Goal: Check status: Check status

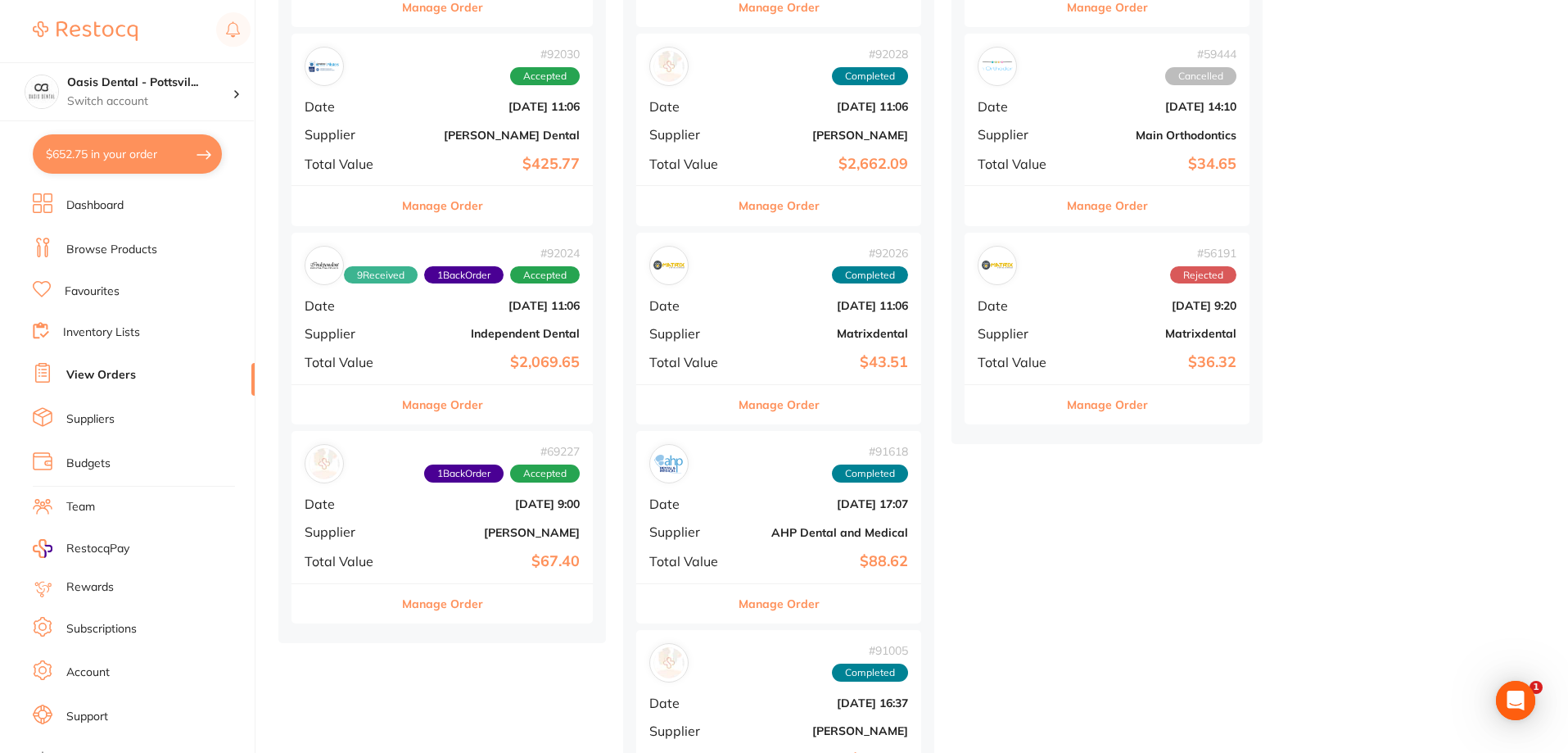
scroll to position [409, 0]
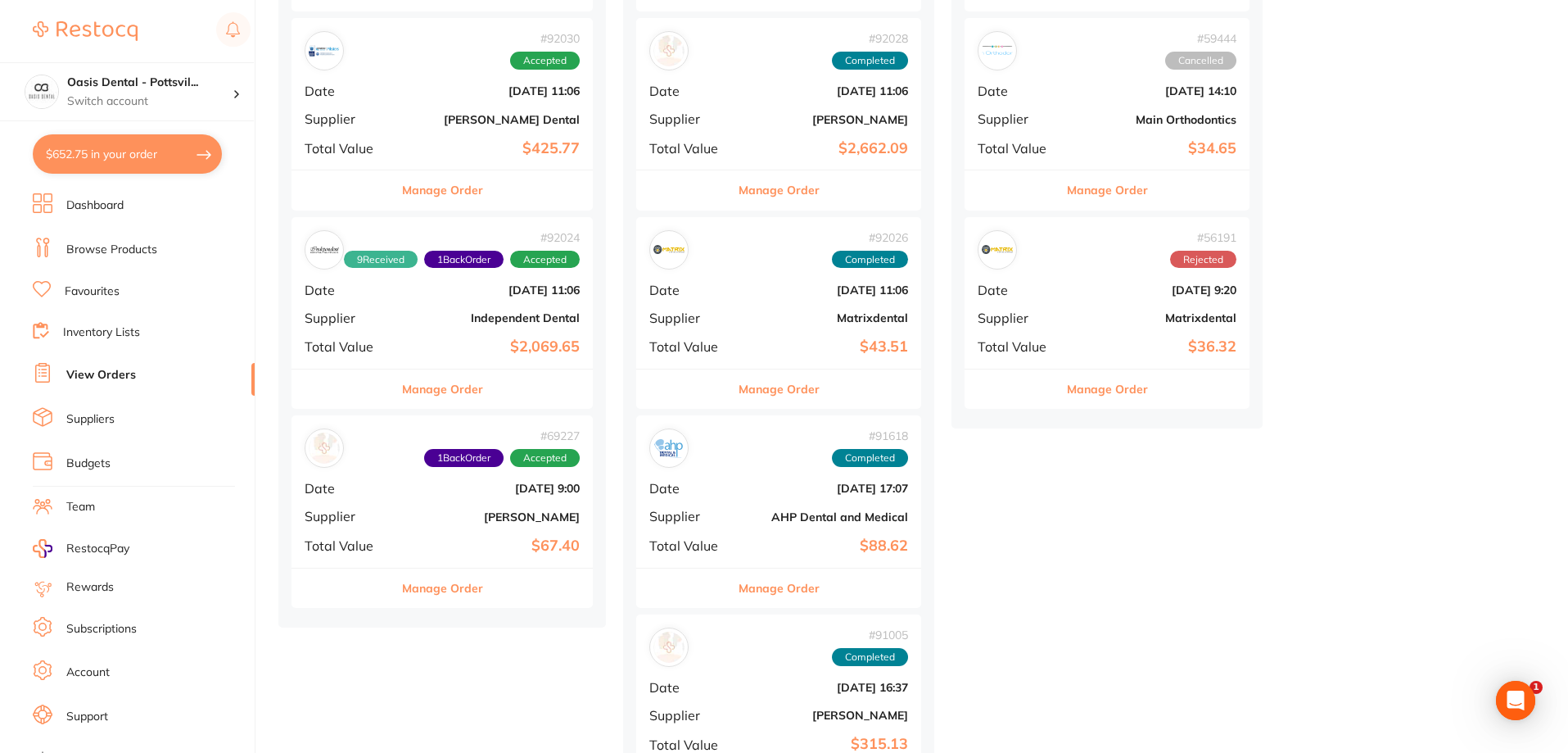
click at [465, 543] on b "$67.40" at bounding box center [493, 545] width 175 height 17
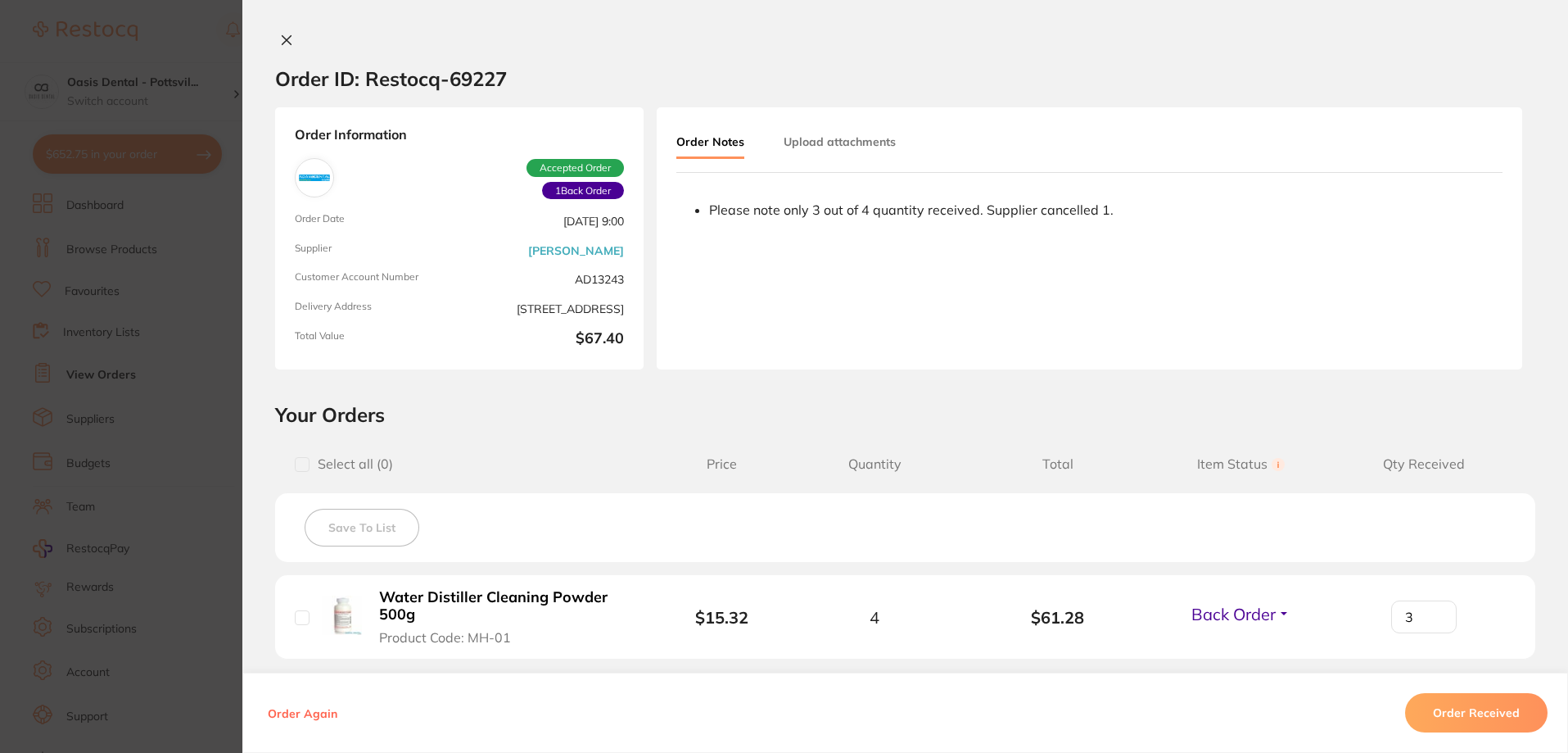
click at [832, 147] on button "Upload attachments" at bounding box center [839, 141] width 112 height 30
click at [1414, 255] on button "Upload" at bounding box center [1429, 263] width 84 height 38
click at [777, 268] on p "Click upload to select the attachments" at bounding box center [795, 263] width 210 height 13
click at [1432, 250] on button "Upload" at bounding box center [1429, 263] width 84 height 38
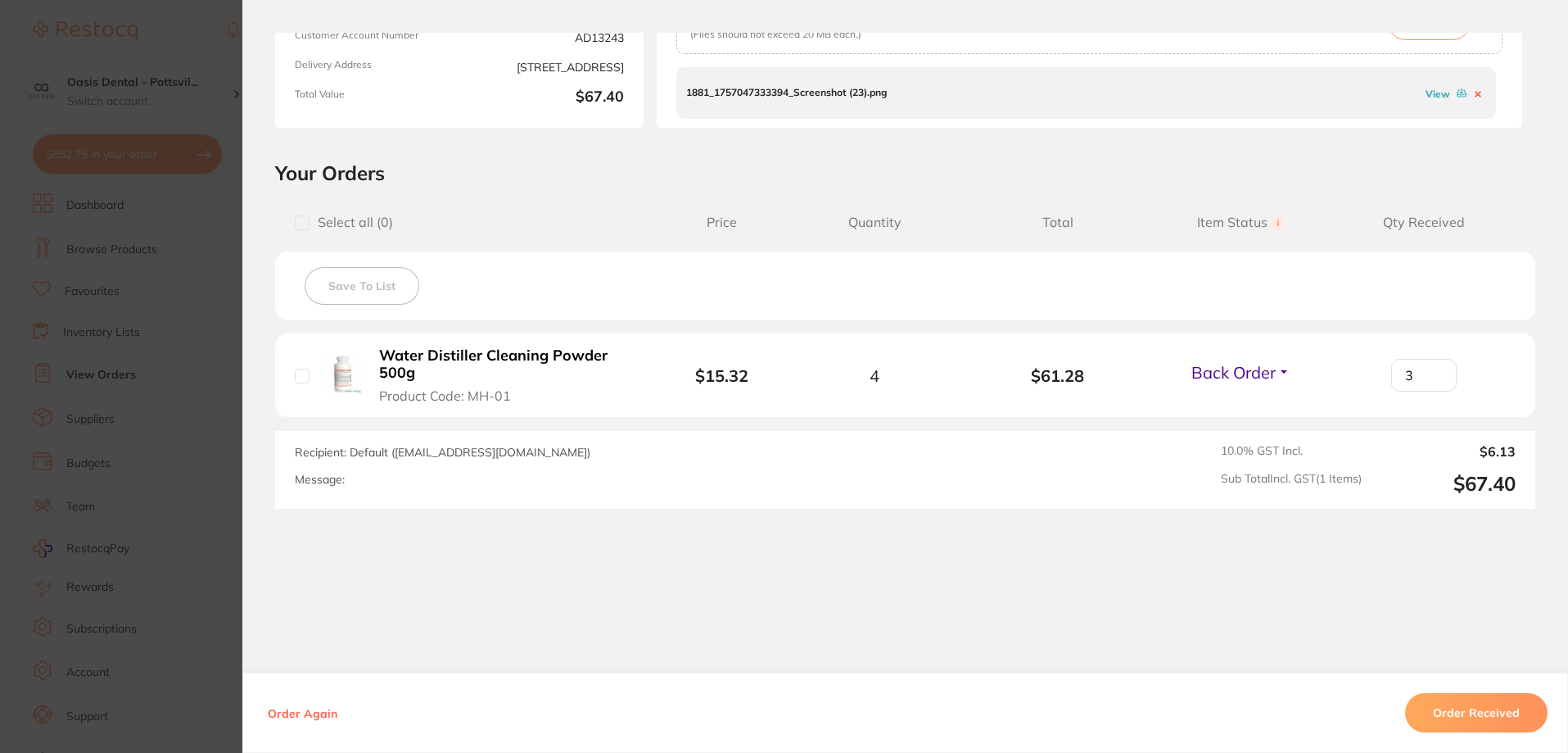
scroll to position [655, 0]
click at [1459, 709] on button "Order Received" at bounding box center [1476, 713] width 142 height 39
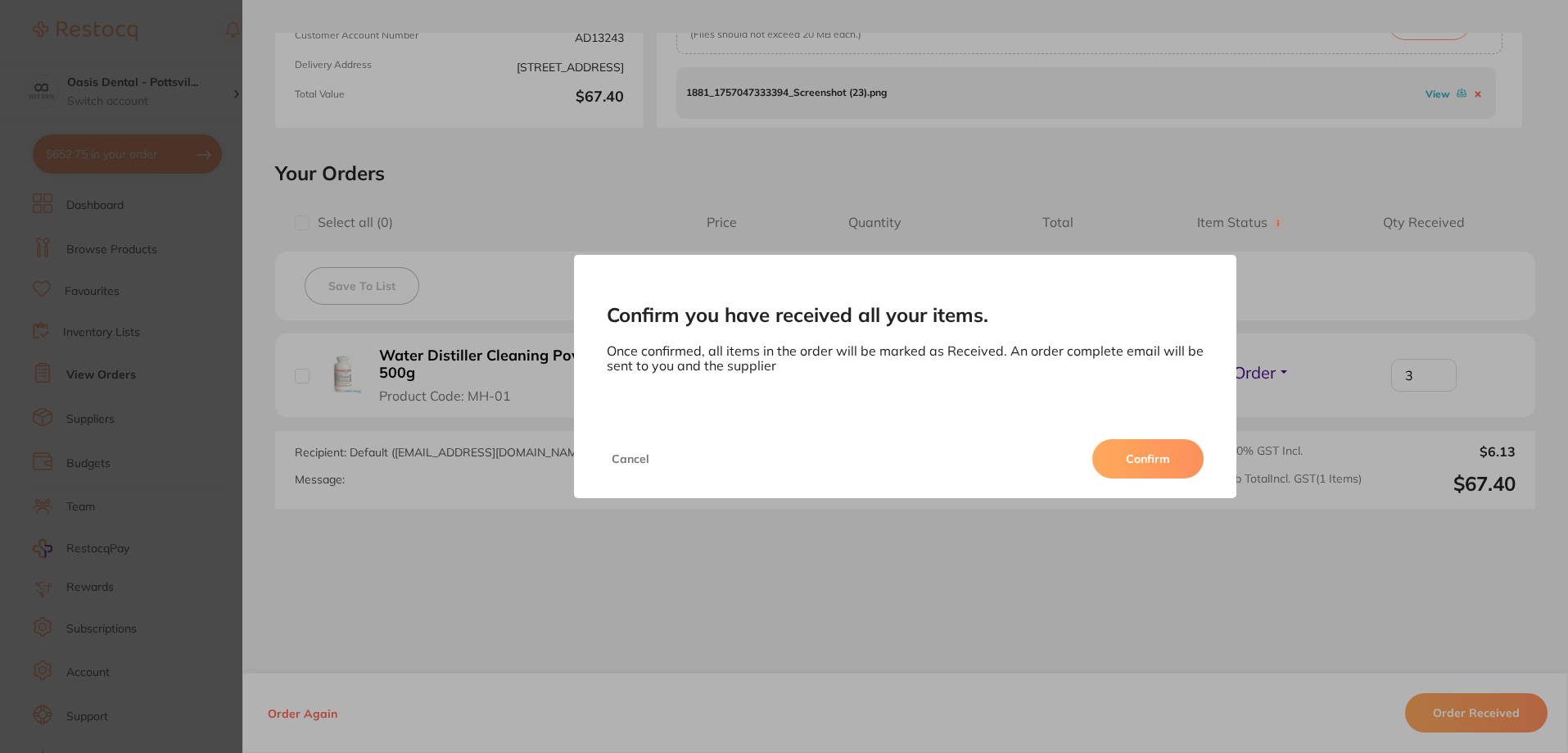
click at [1159, 626] on div "Confirm you have received all your items. Once confirmed, all items in the orde…" at bounding box center [905, 376] width 1326 height 753
click at [635, 465] on button "Cancel" at bounding box center [630, 458] width 47 height 39
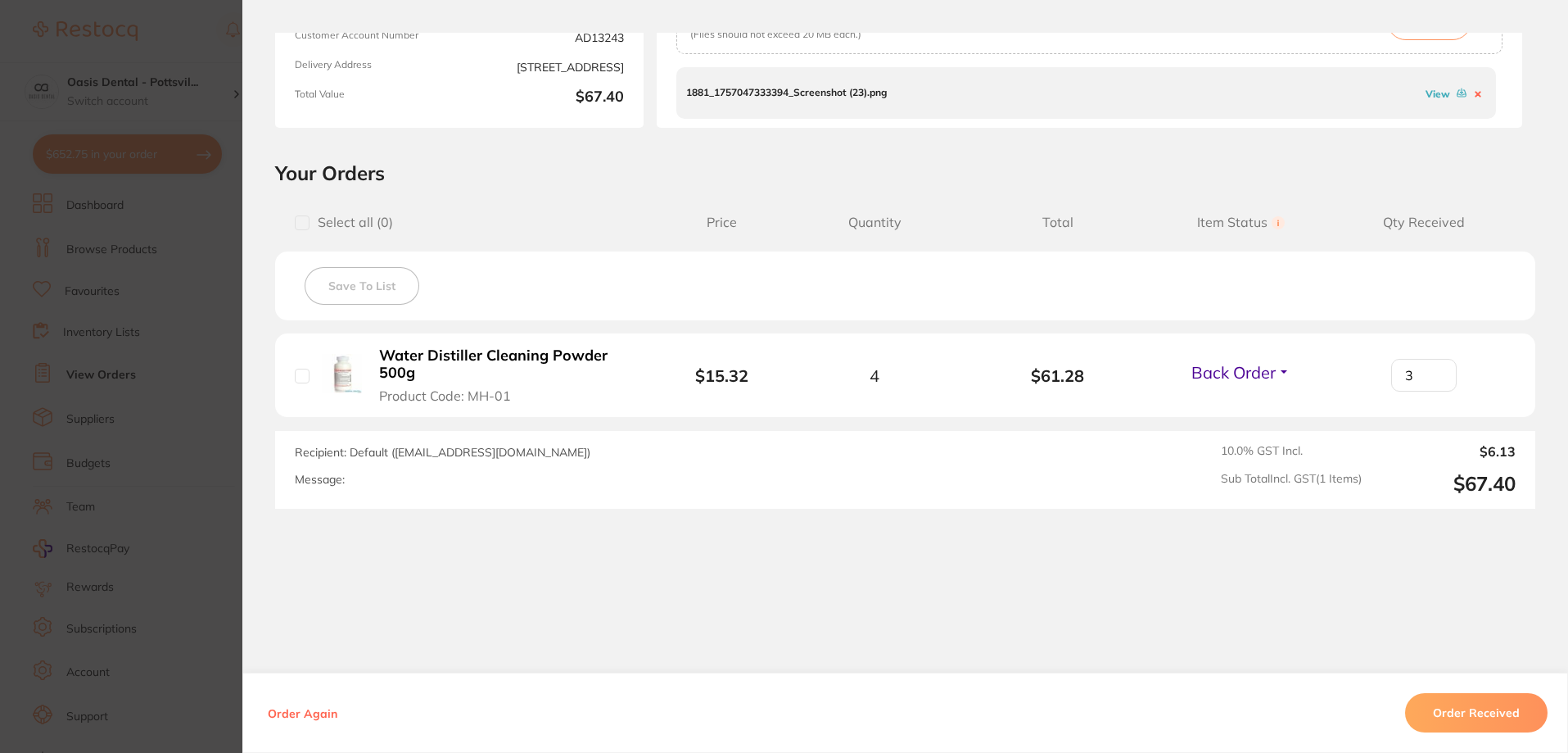
scroll to position [159, 0]
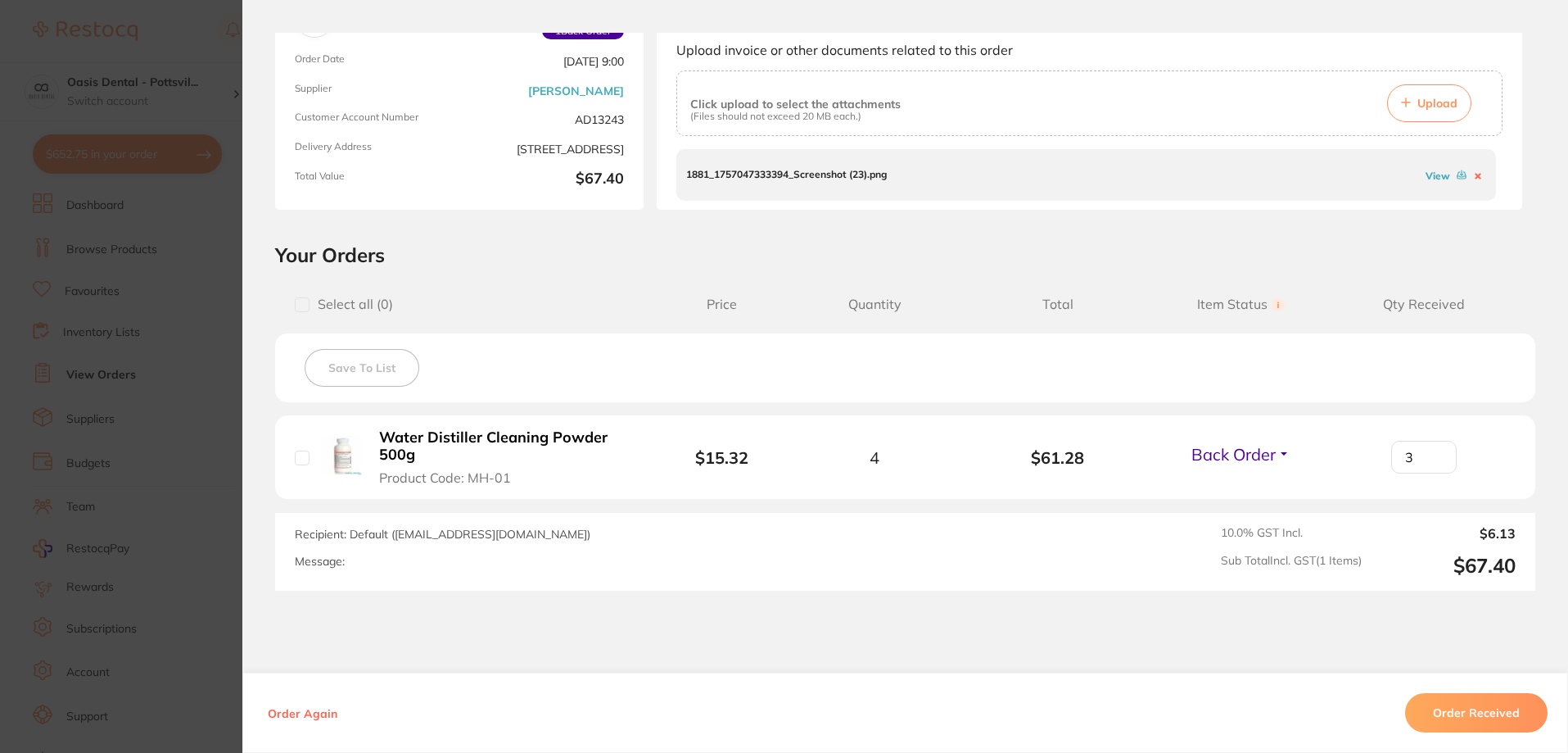
click at [362, 569] on div "Recipient: Default ( [EMAIL_ADDRESS][DOMAIN_NAME] ) Message:" at bounding box center [661, 552] width 733 height 52
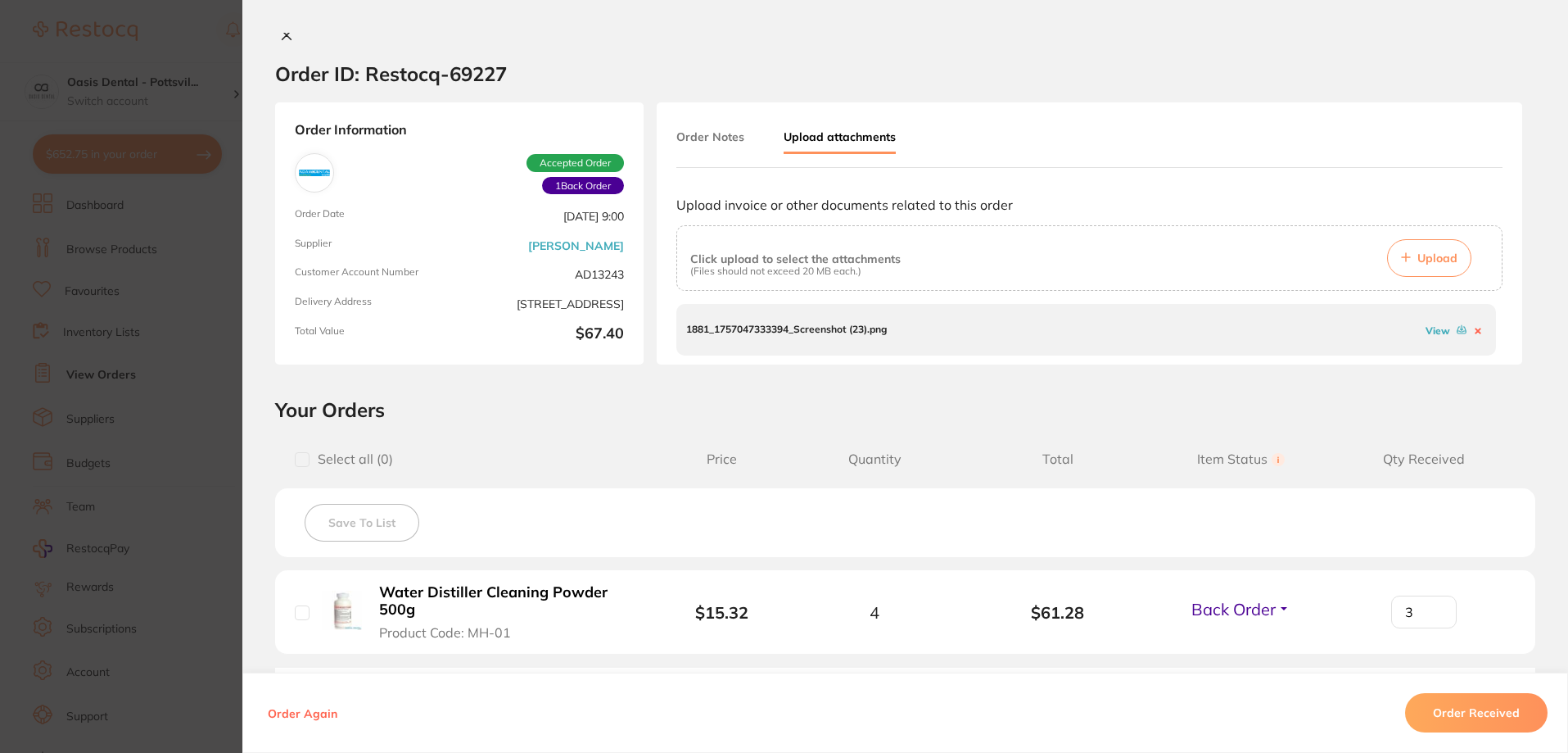
scroll to position [0, 0]
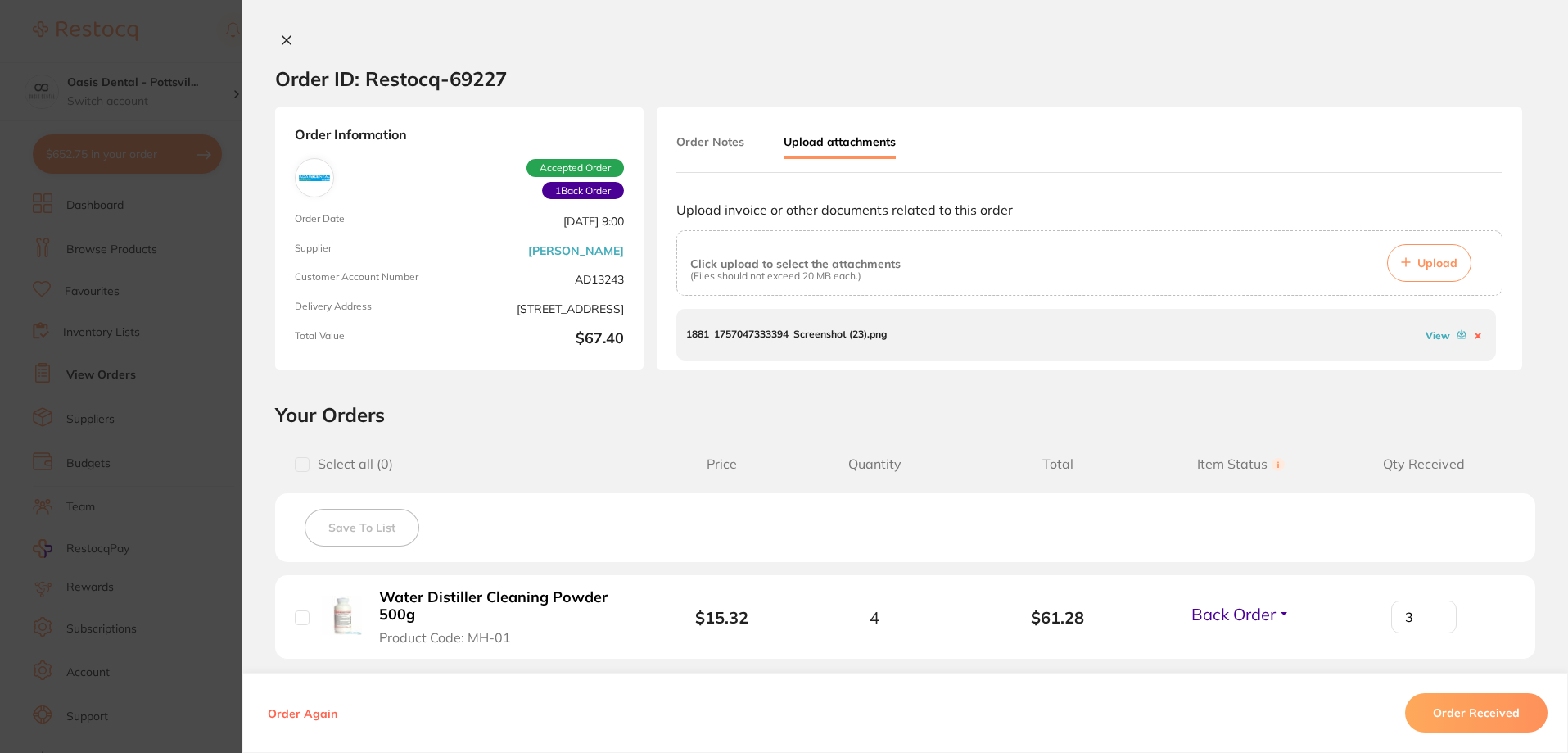
click at [715, 134] on button "Order Notes" at bounding box center [710, 141] width 68 height 30
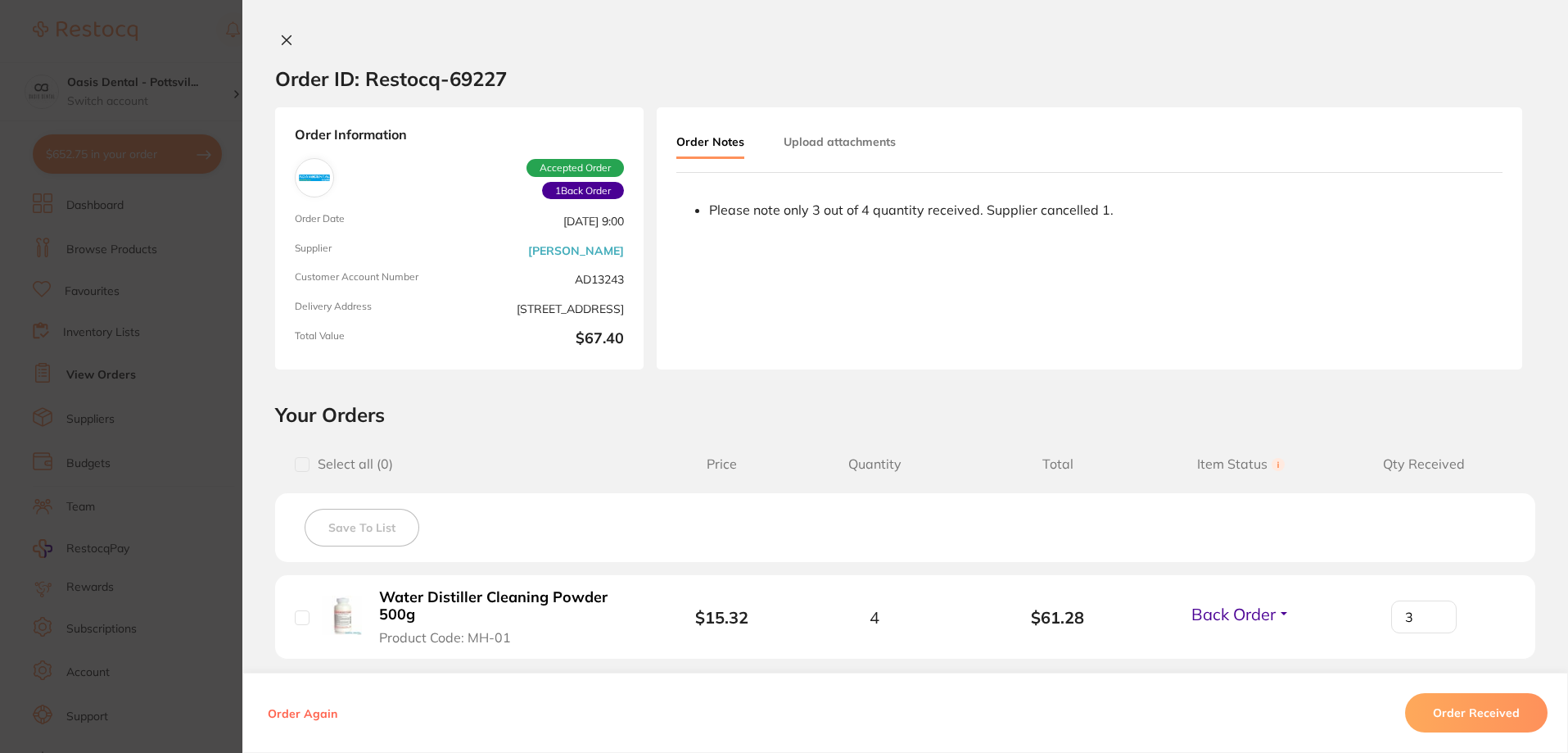
click at [1273, 617] on button "Back Order" at bounding box center [1241, 613] width 109 height 21
click at [1246, 613] on span "Back Order" at bounding box center [1234, 613] width 84 height 21
click at [1247, 649] on span "Received" at bounding box center [1241, 649] width 42 height 13
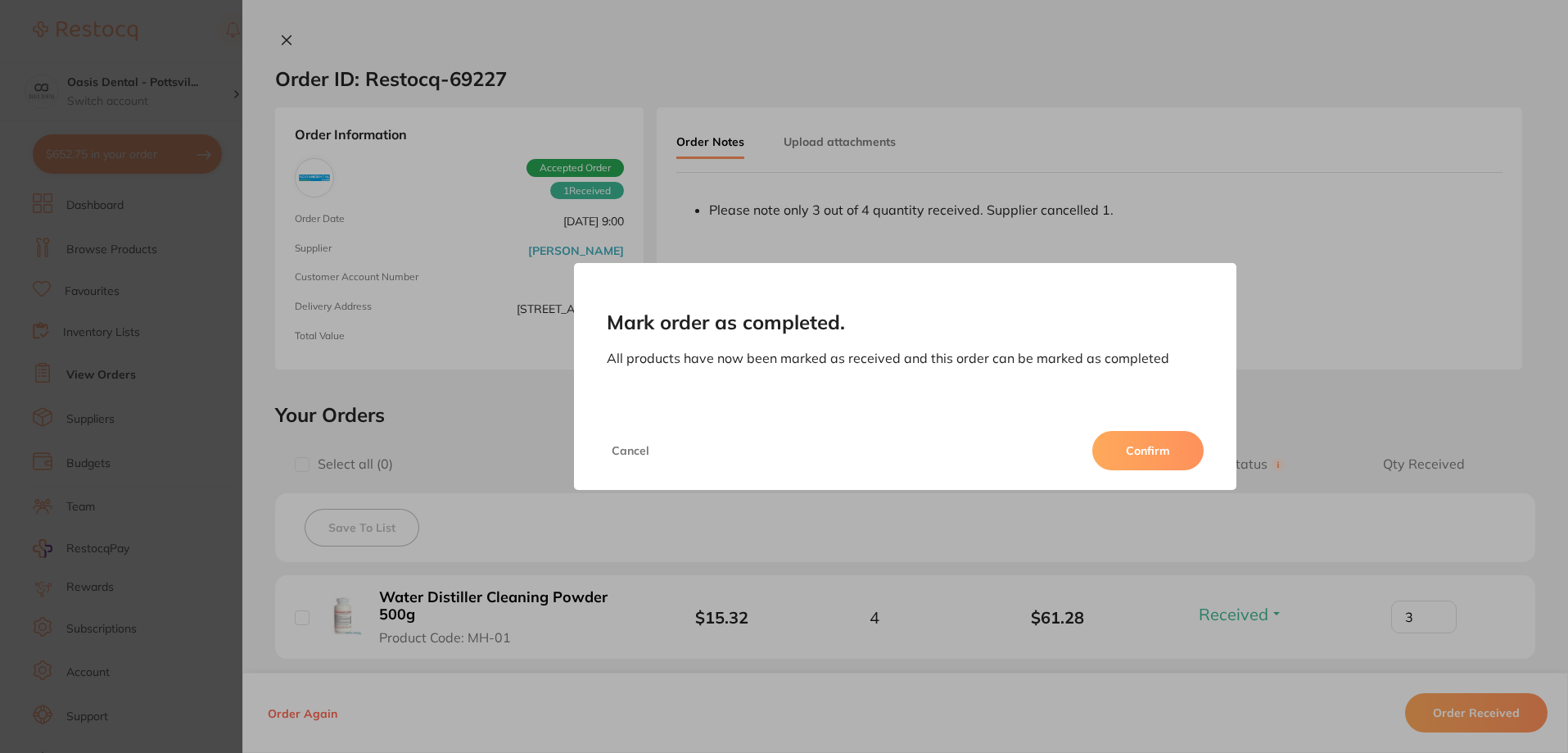
click at [1124, 439] on button "Confirm" at bounding box center [1148, 450] width 111 height 39
